Goal: Transaction & Acquisition: Subscribe to service/newsletter

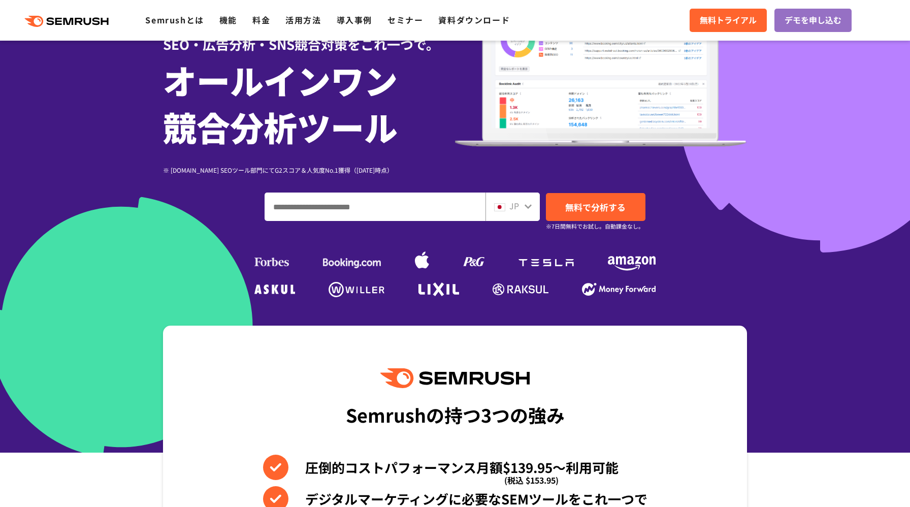
scroll to position [119, 0]
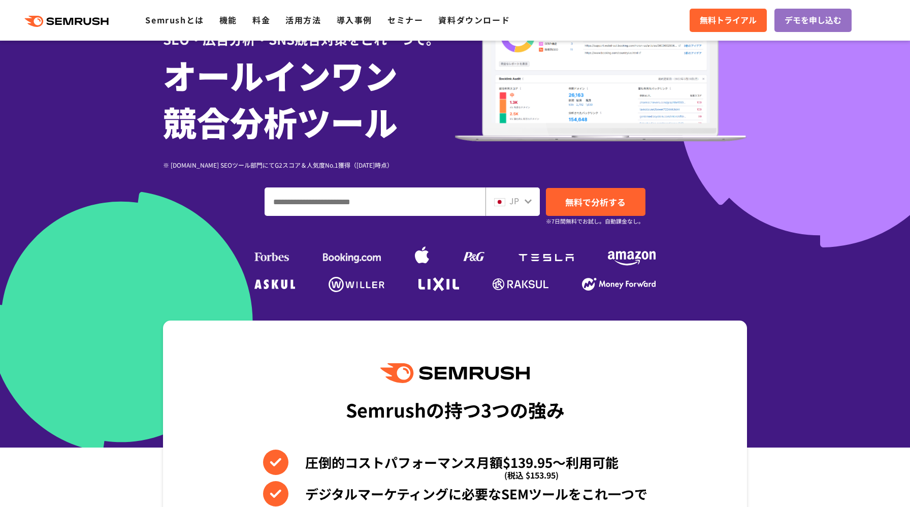
click at [345, 206] on input "ドメイン、キーワードまたはURLを入力してください" at bounding box center [375, 201] width 220 height 27
type input "********"
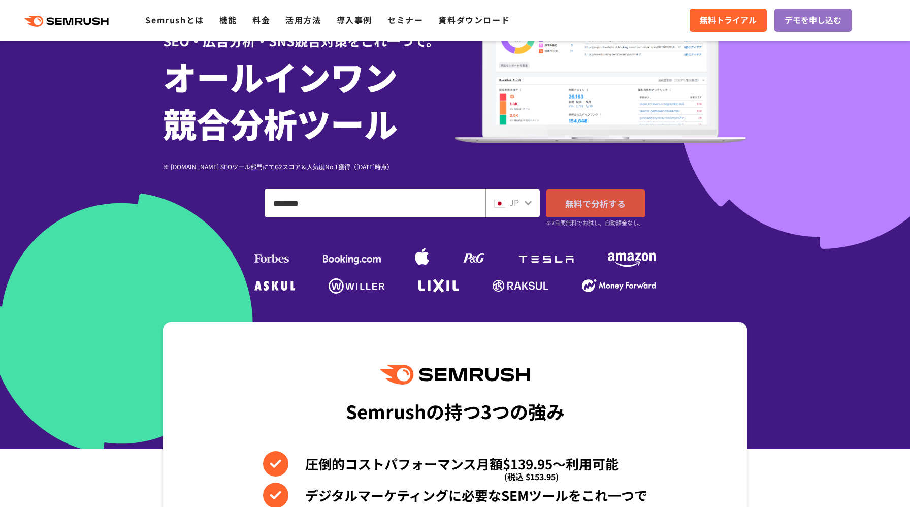
click at [566, 204] on span "無料で分析する" at bounding box center [595, 203] width 60 height 13
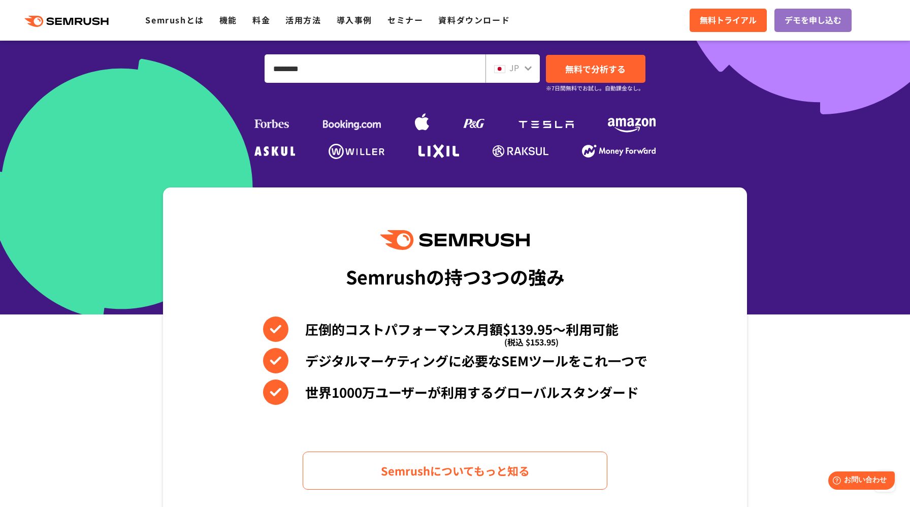
scroll to position [227, 0]
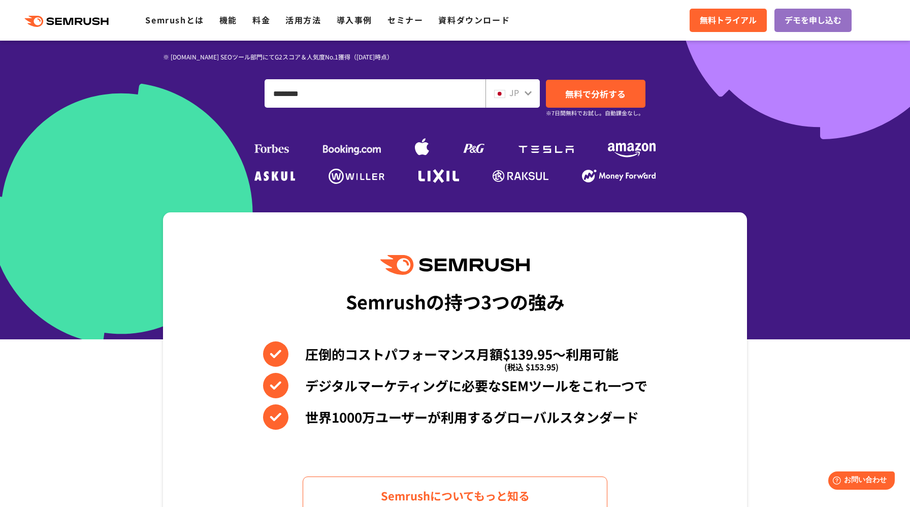
click at [250, 17] on ul "Semrushとは 機能 料金 活用方法 導入事例 セミナー 資料ダウンロード" at bounding box center [335, 20] width 380 height 13
click at [262, 18] on link "料金" at bounding box center [261, 20] width 18 height 12
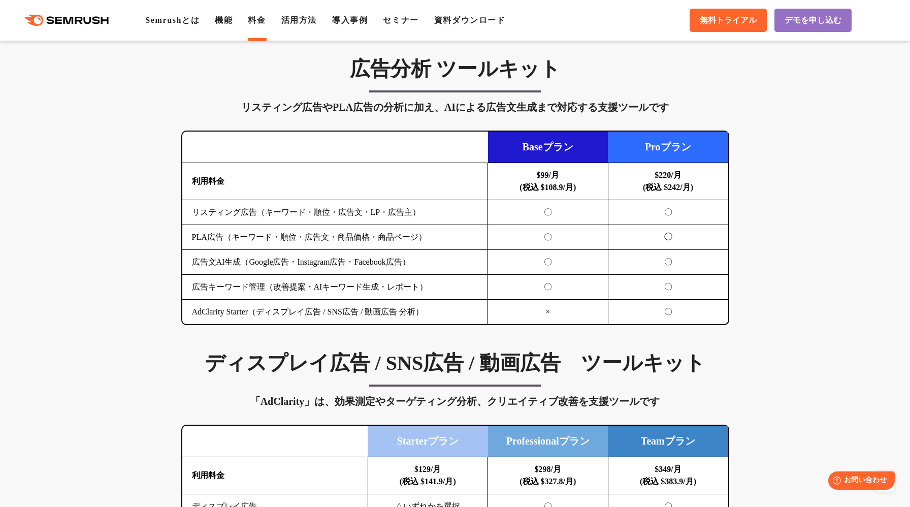
scroll to position [904, 0]
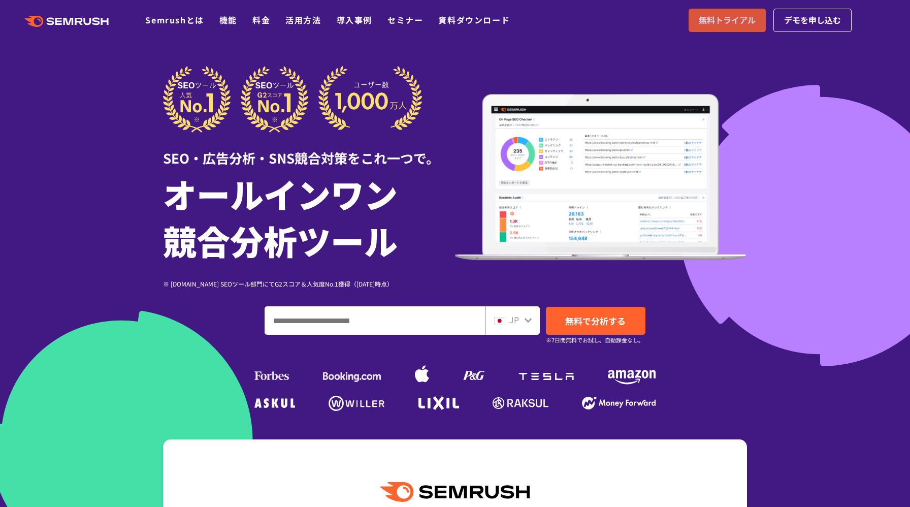
click at [708, 17] on span "無料トライアル" at bounding box center [727, 20] width 57 height 13
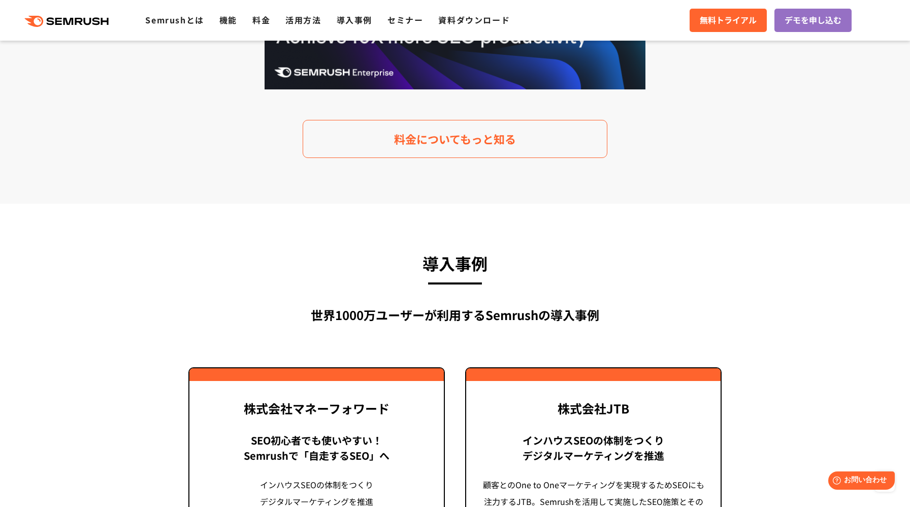
scroll to position [2162, 0]
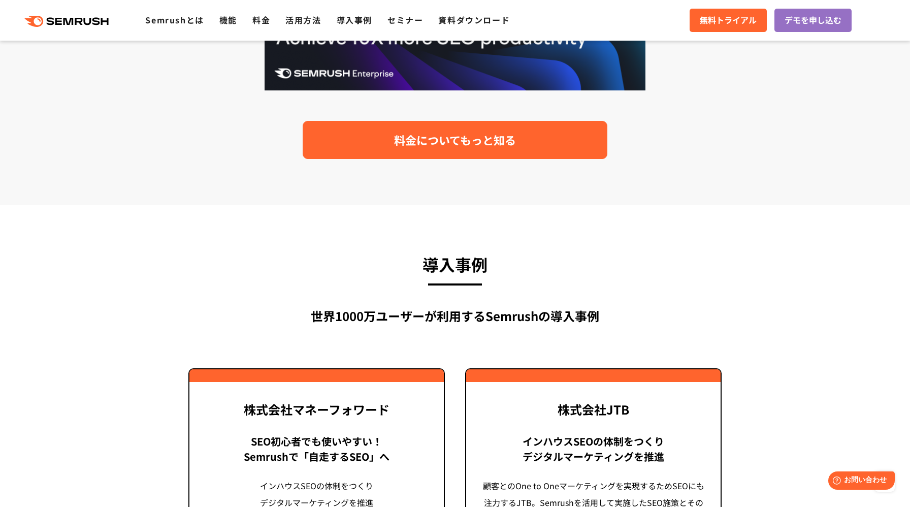
click at [412, 131] on span "料金についてもっと知る" at bounding box center [455, 140] width 122 height 18
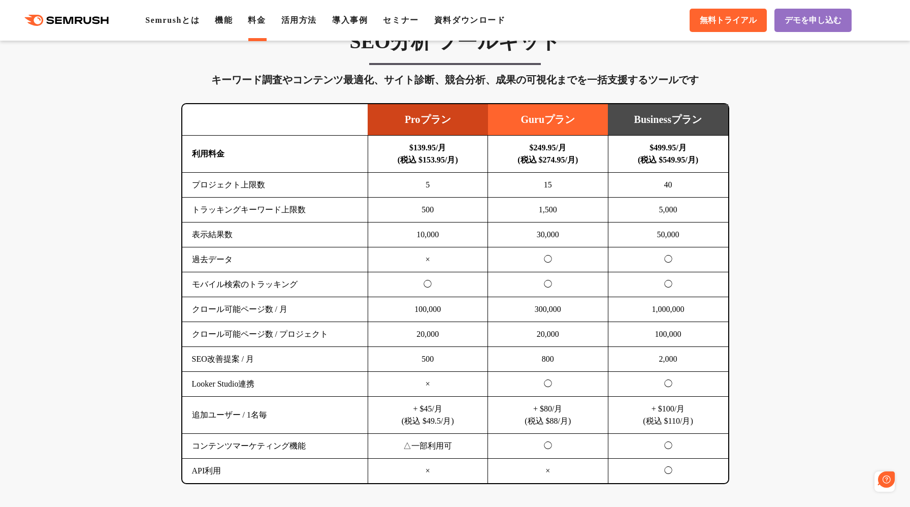
scroll to position [605, 0]
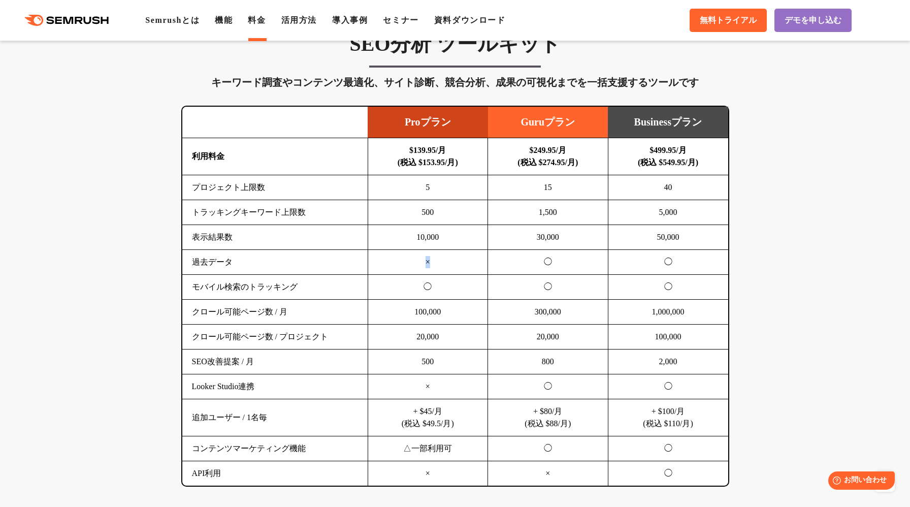
drag, startPoint x: 423, startPoint y: 259, endPoint x: 439, endPoint y: 259, distance: 16.3
click at [439, 259] on td "×" at bounding box center [428, 262] width 120 height 25
drag, startPoint x: 397, startPoint y: 119, endPoint x: 486, endPoint y: 119, distance: 88.9
click at [486, 119] on td "Proプラン" at bounding box center [428, 122] width 120 height 31
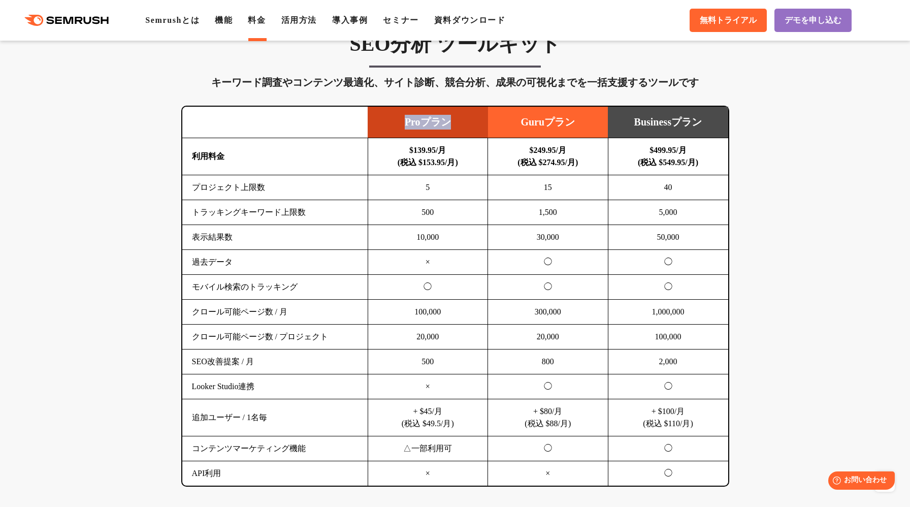
copy td "Proプラン"
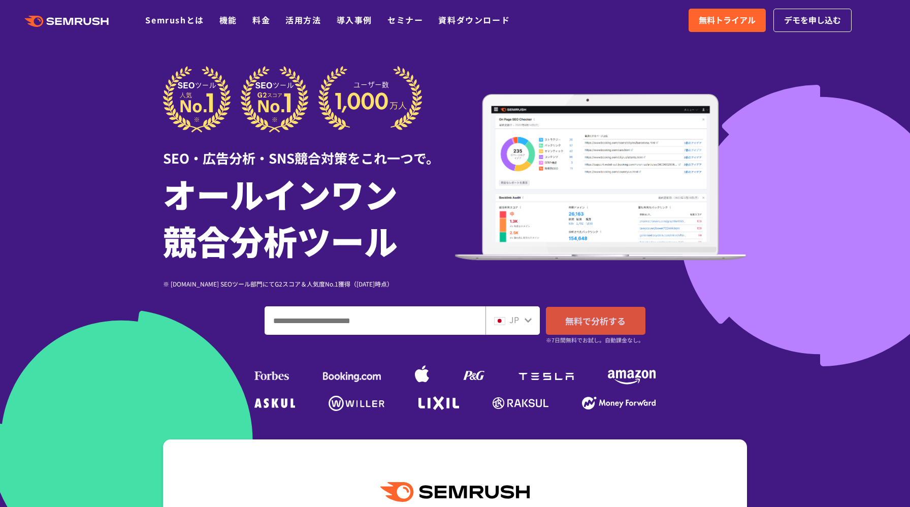
click at [604, 331] on link "無料で分析する" at bounding box center [596, 321] width 100 height 28
click at [732, 16] on span "無料トライアル" at bounding box center [727, 20] width 57 height 13
click at [224, 18] on link "機能" at bounding box center [228, 20] width 18 height 12
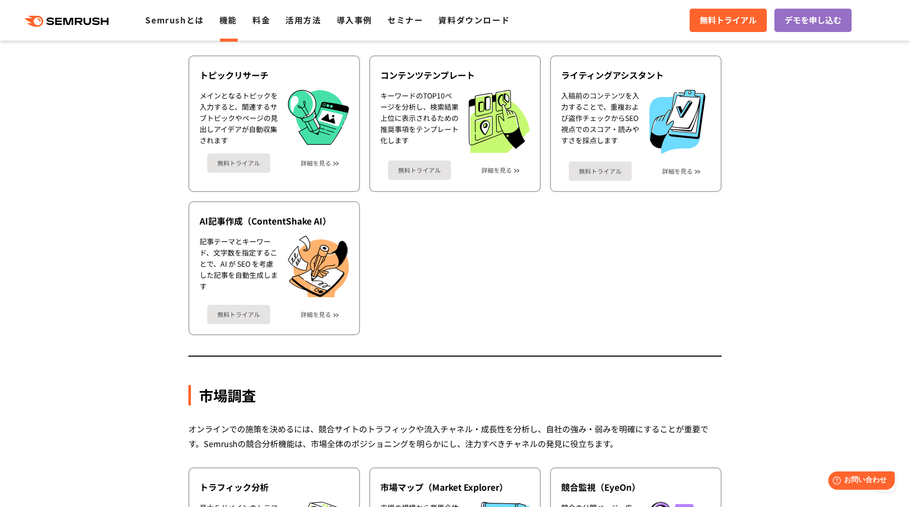
scroll to position [1710, 0]
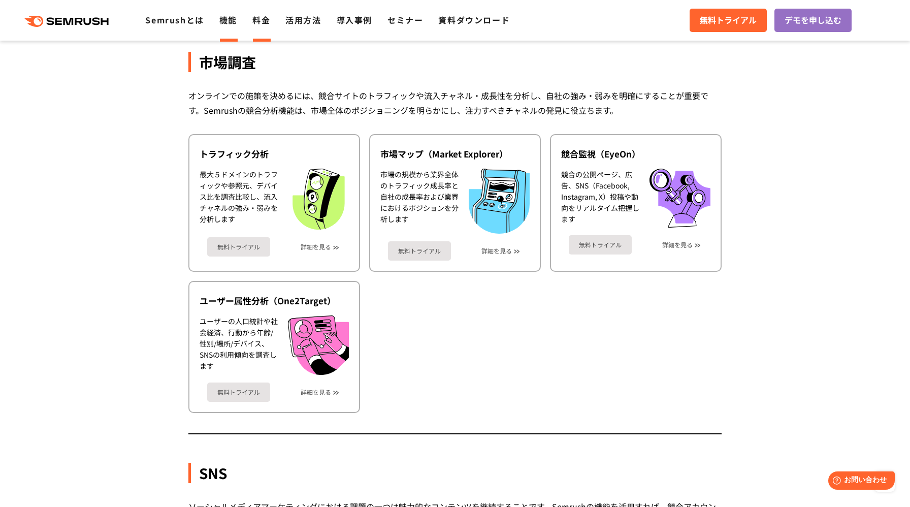
click at [260, 23] on link "料金" at bounding box center [261, 20] width 18 height 12
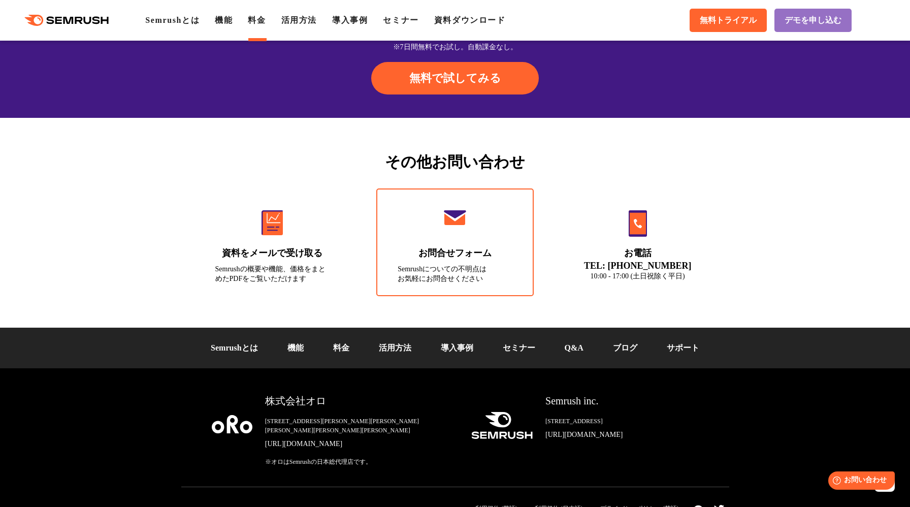
scroll to position [3370, 0]
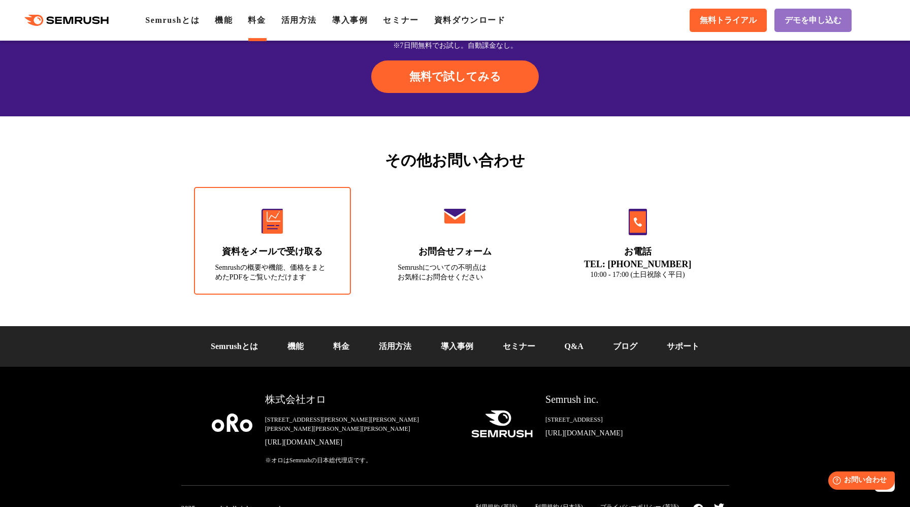
click at [318, 263] on div "Semrushの概要や機能、価格をまとめたPDFをご覧いただけます" at bounding box center [272, 272] width 115 height 19
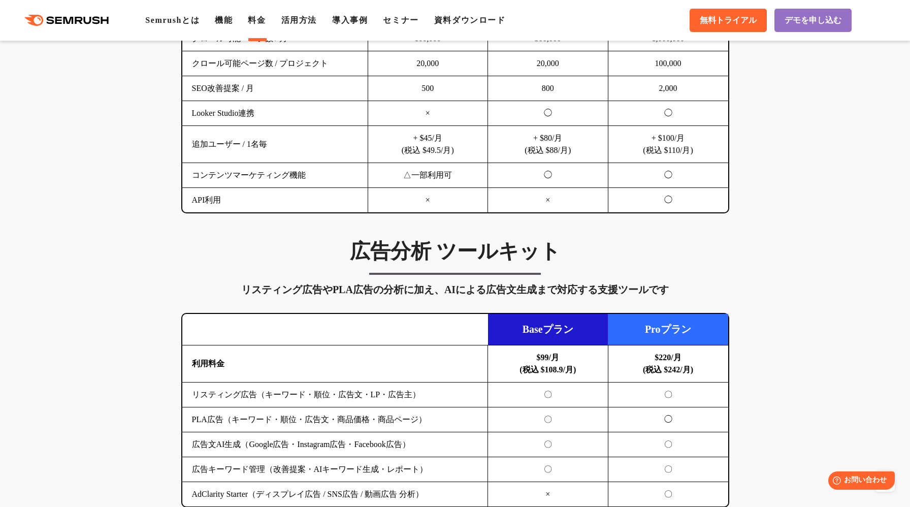
scroll to position [0, 0]
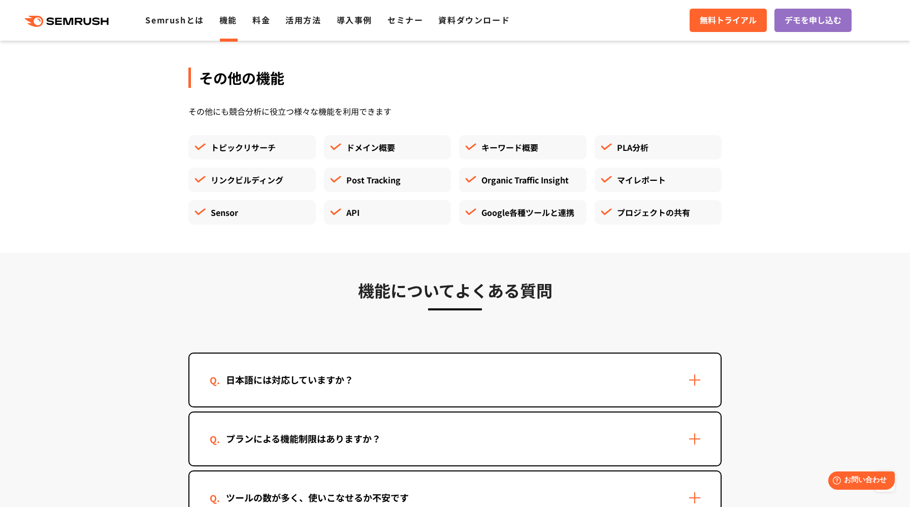
scroll to position [3162, 0]
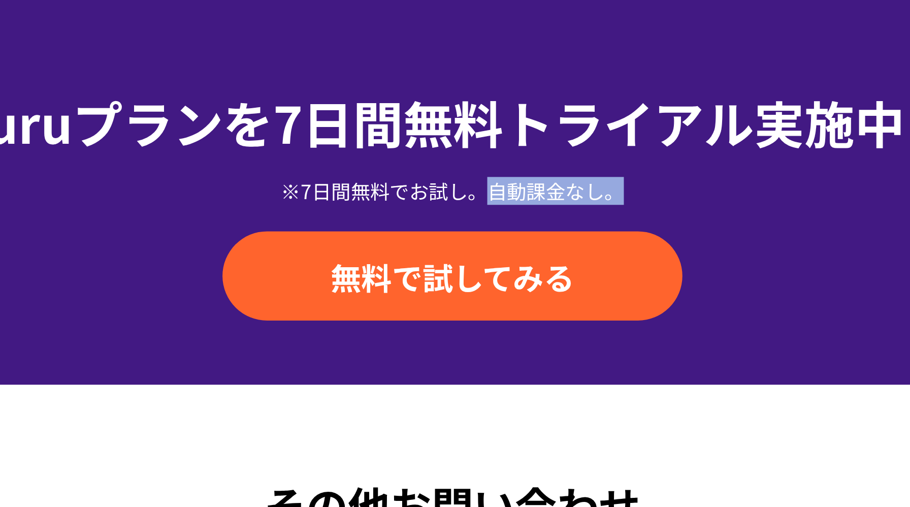
drag, startPoint x: 469, startPoint y: 268, endPoint x: 522, endPoint y: 270, distance: 52.8
click at [522, 270] on div "※7日間無料でお試し。自動課金なし。" at bounding box center [454, 272] width 533 height 10
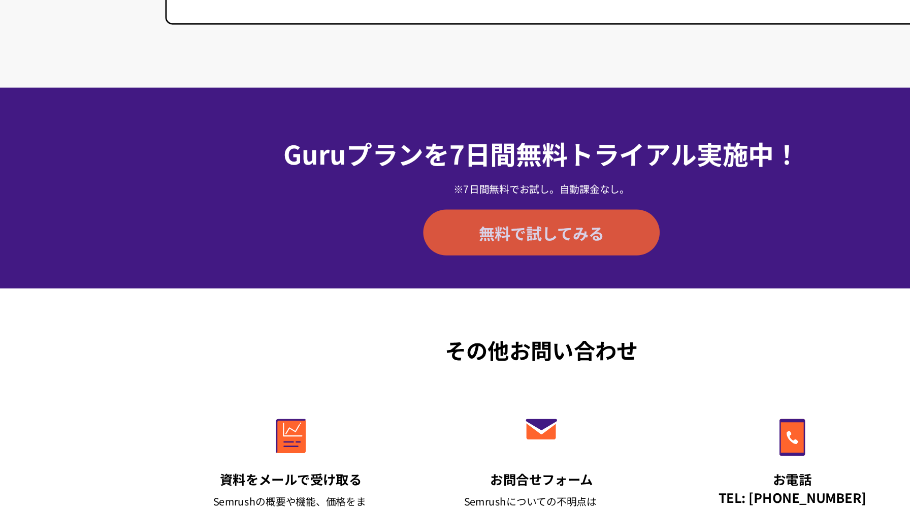
click at [445, 312] on link "無料で試してみる" at bounding box center [455, 302] width 168 height 33
